Goal: Feedback & Contribution: Submit feedback/report problem

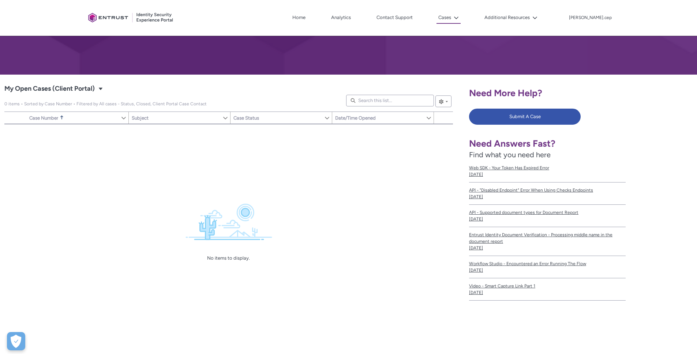
scroll to position [87, 0]
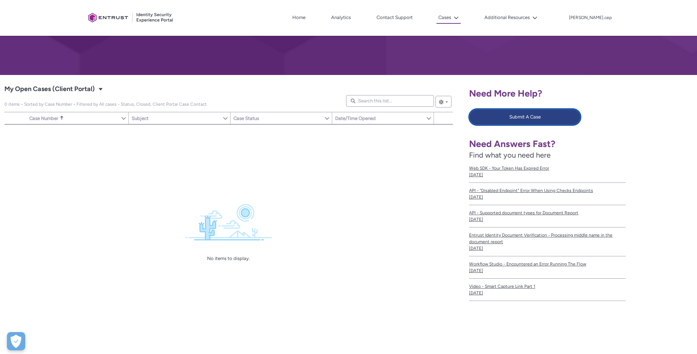
click at [524, 118] on button "Submit A Case" at bounding box center [525, 117] width 112 height 16
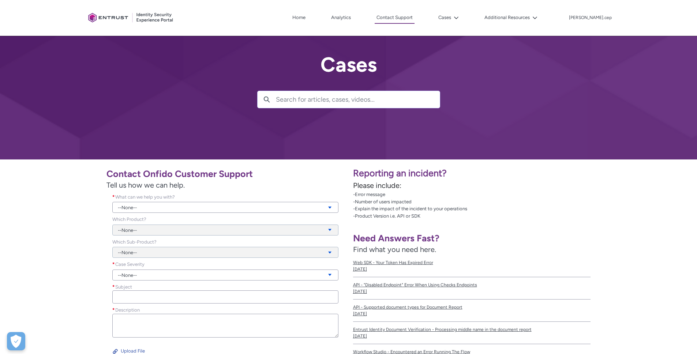
scroll to position [3, 0]
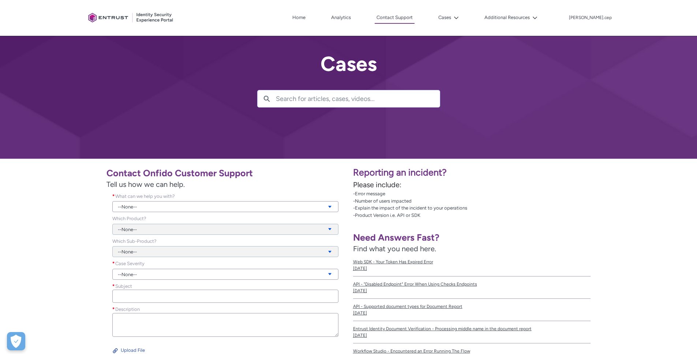
click at [131, 197] on span "What can we help you with?" at bounding box center [145, 195] width 60 height 5
click at [131, 200] on div "--None--" at bounding box center [225, 203] width 226 height 20
click at [133, 207] on link "--None--" at bounding box center [225, 206] width 226 height 11
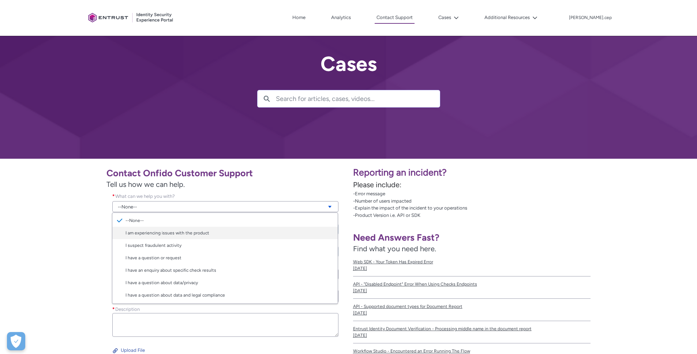
click at [148, 232] on link "I am experiencing issues with the product" at bounding box center [224, 233] width 225 height 12
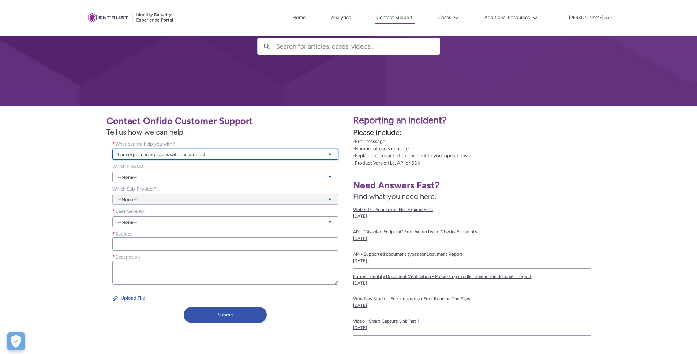
scroll to position [107, 0]
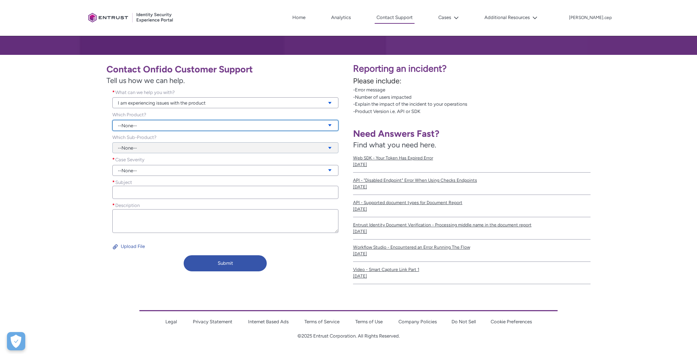
click at [143, 129] on link "--None--" at bounding box center [225, 125] width 226 height 11
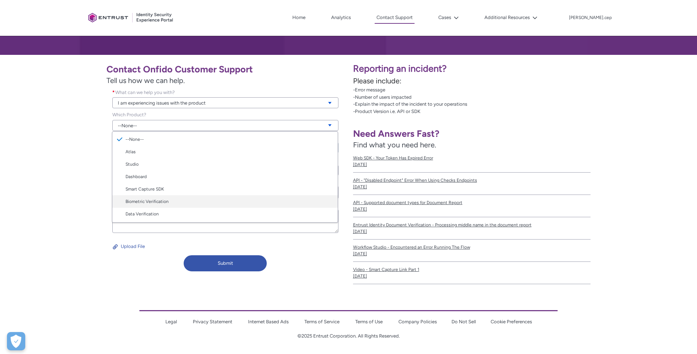
click at [157, 201] on link "Biometric Verification" at bounding box center [224, 201] width 225 height 12
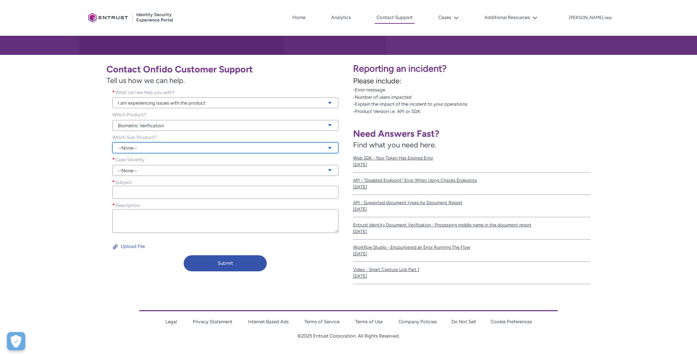
click at [138, 148] on link "--None--" at bounding box center [225, 147] width 226 height 11
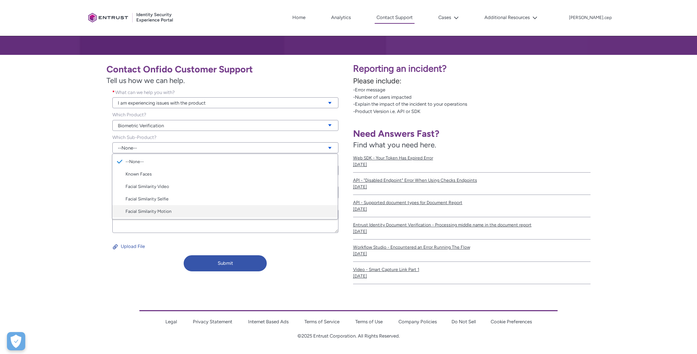
click at [145, 208] on link "Facial Similarity Motion" at bounding box center [224, 211] width 225 height 12
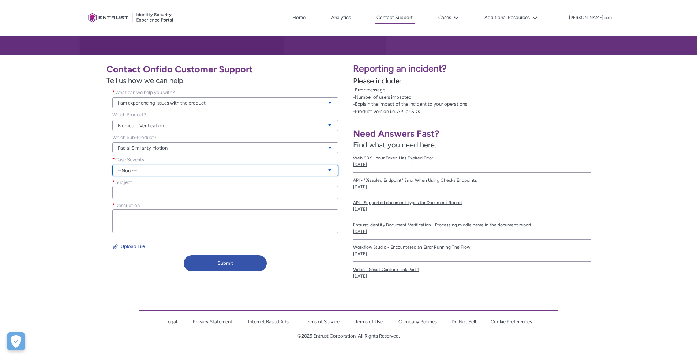
click at [136, 171] on link "--None--" at bounding box center [225, 170] width 226 height 11
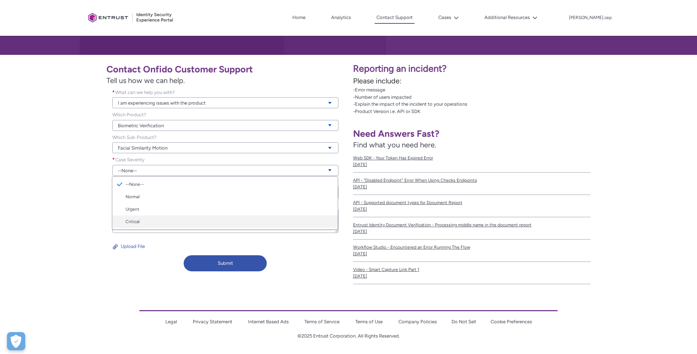
click at [140, 222] on link "Critical" at bounding box center [224, 221] width 225 height 12
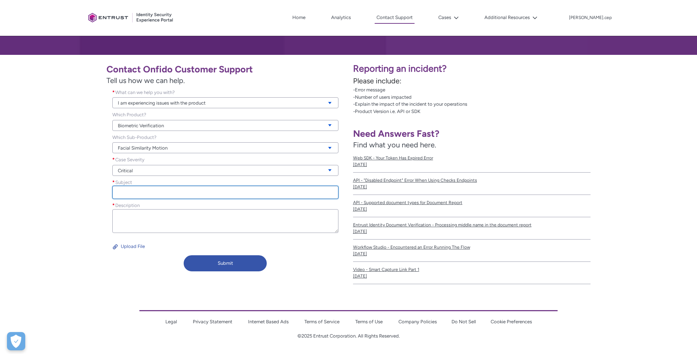
click at [133, 192] on input "Subject *" at bounding box center [225, 192] width 226 height 13
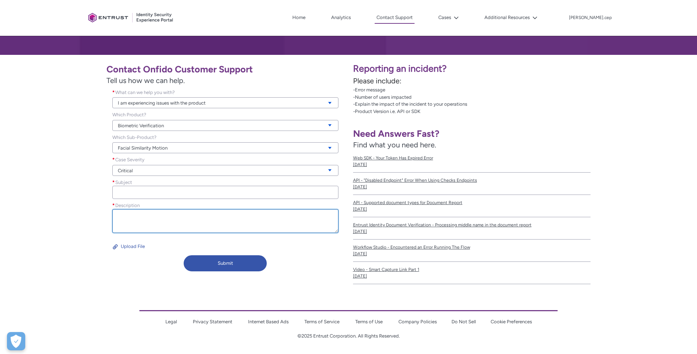
click at [139, 216] on textarea "Description *" at bounding box center [225, 221] width 226 height 24
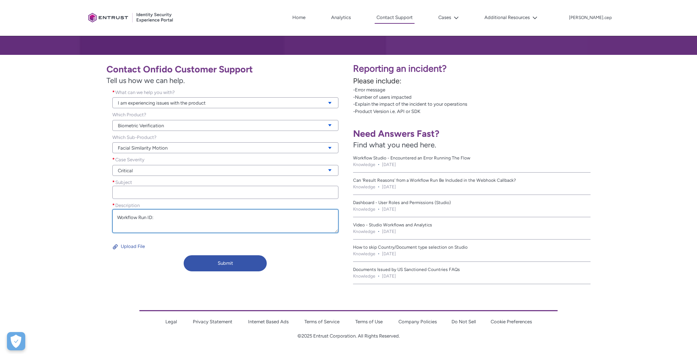
paste textarea "8bfe910d-c2b4-45a6-a2a4-0aaf9c8847cd"
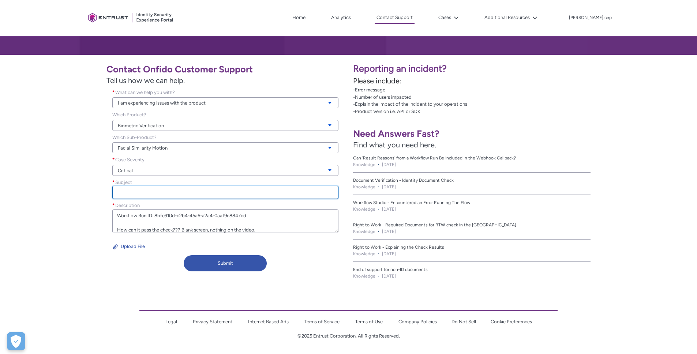
type textarea "Workflow Run ID: 8bfe910d-c2b4-45a6-a2a4-0aaf9c8847cd How can it pass the check…"
click at [117, 196] on input "Subject *" at bounding box center [225, 192] width 226 height 13
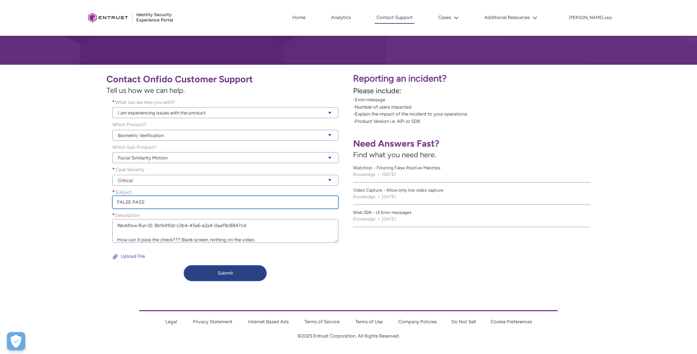
type input "FALSE PASS"
click at [195, 276] on button "Submit" at bounding box center [225, 273] width 83 height 16
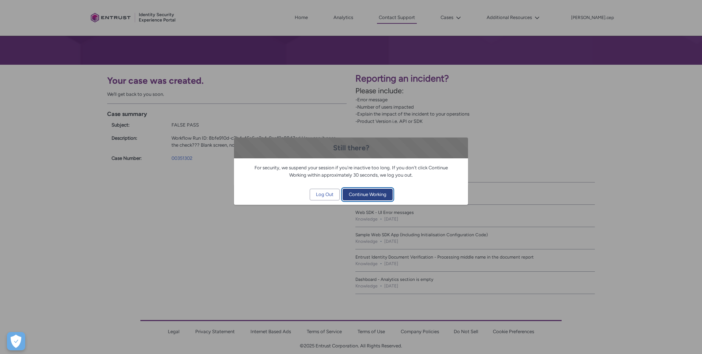
click at [371, 197] on span "Continue Working" at bounding box center [368, 194] width 38 height 11
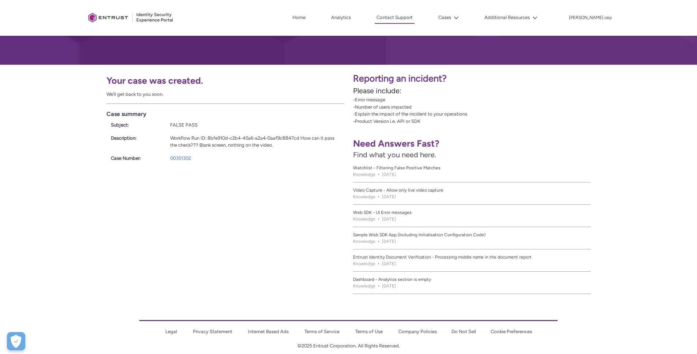
drag, startPoint x: 256, startPoint y: 214, endPoint x: 134, endPoint y: 63, distance: 193.4
click at [256, 214] on div "Still there? For security, we suspend your session if you're inactive too long.…" at bounding box center [348, 177] width 234 height 354
